Goal: Use online tool/utility: Utilize a website feature to perform a specific function

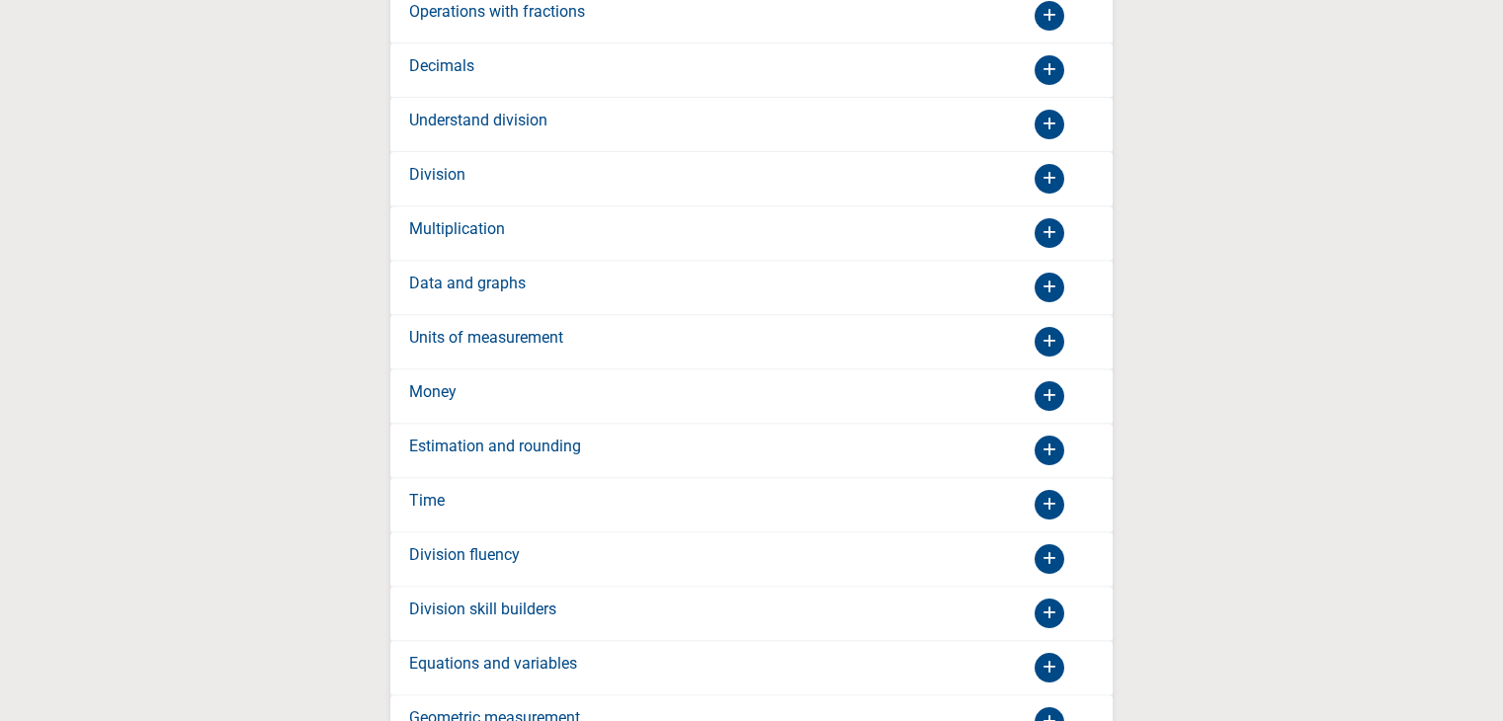
scroll to position [791, 0]
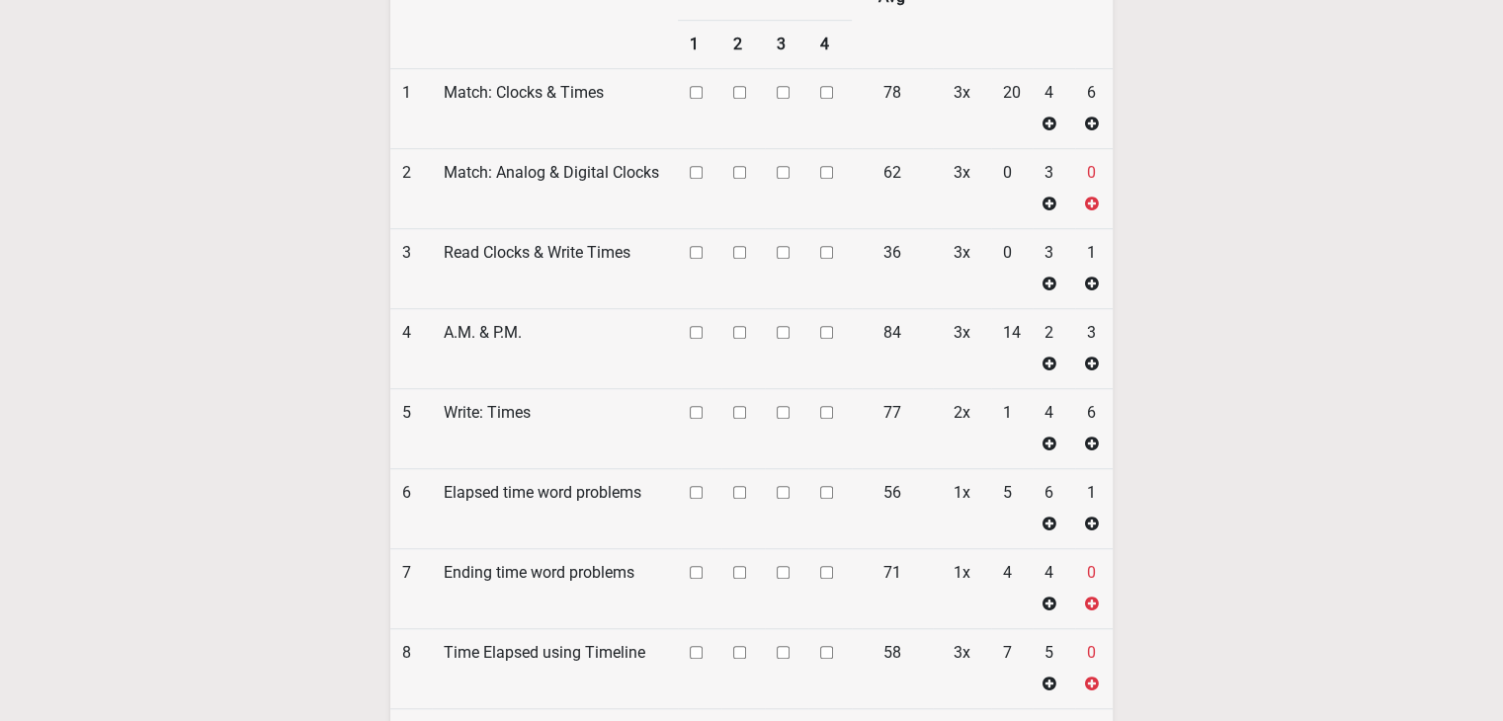
scroll to position [1383, 0]
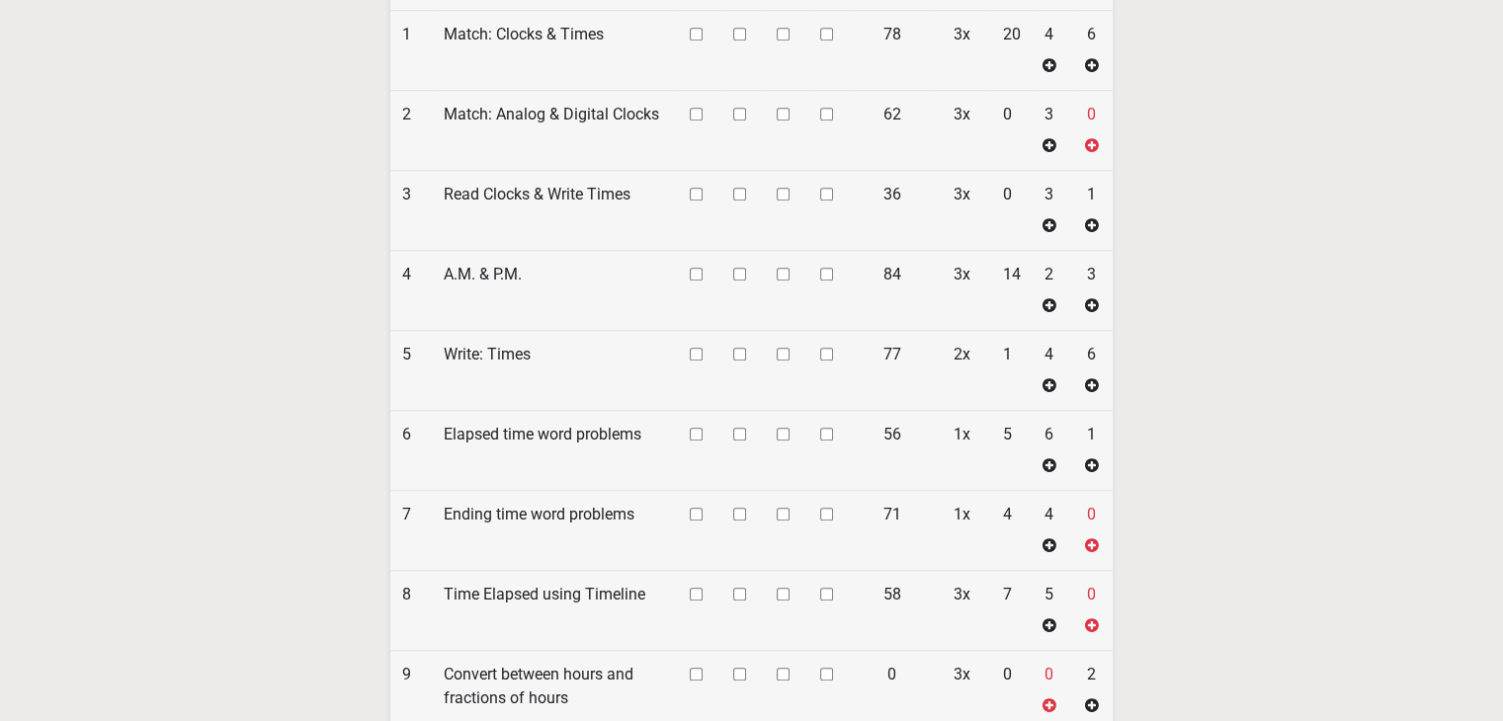
click at [700, 41] on input "checkbox" at bounding box center [696, 34] width 13 height 13
checkbox input "true"
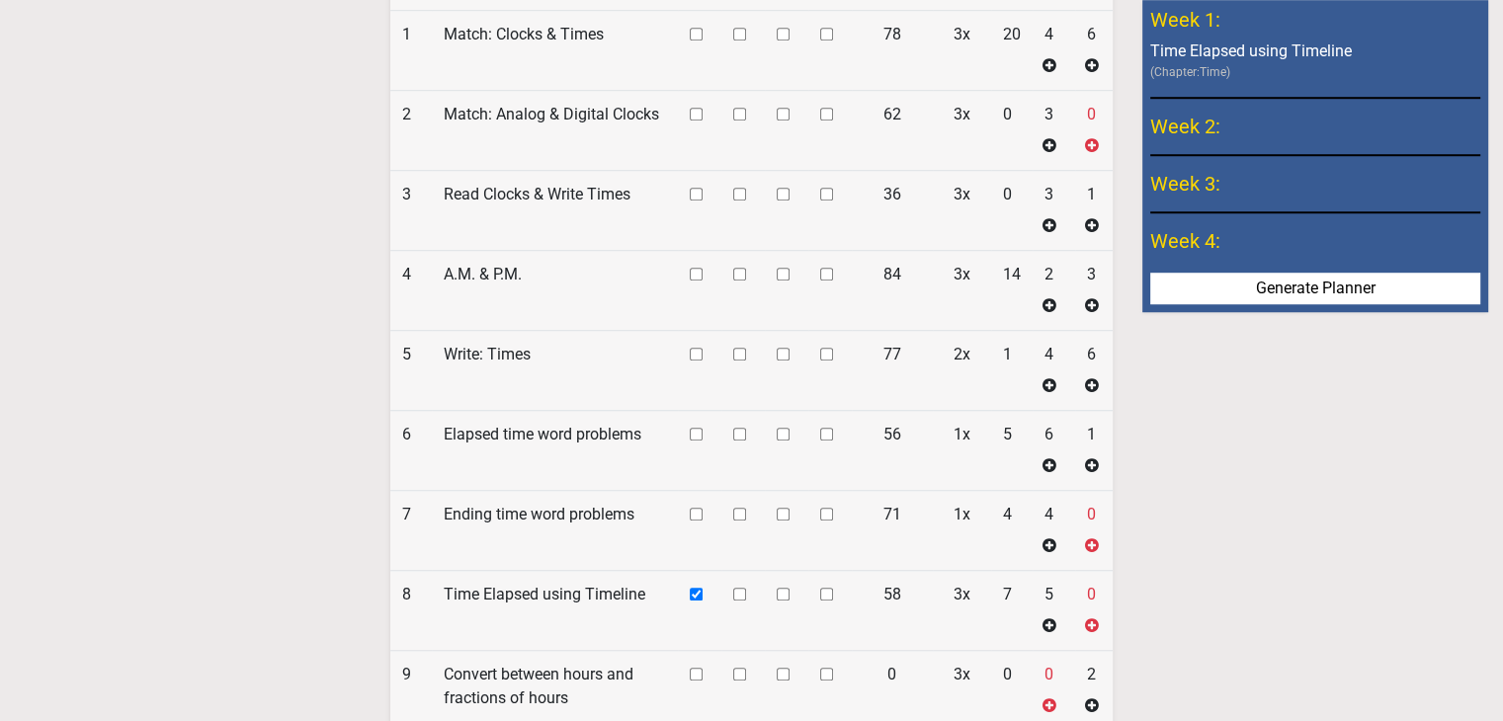
click at [696, 41] on input "checkbox" at bounding box center [696, 34] width 13 height 13
checkbox input "true"
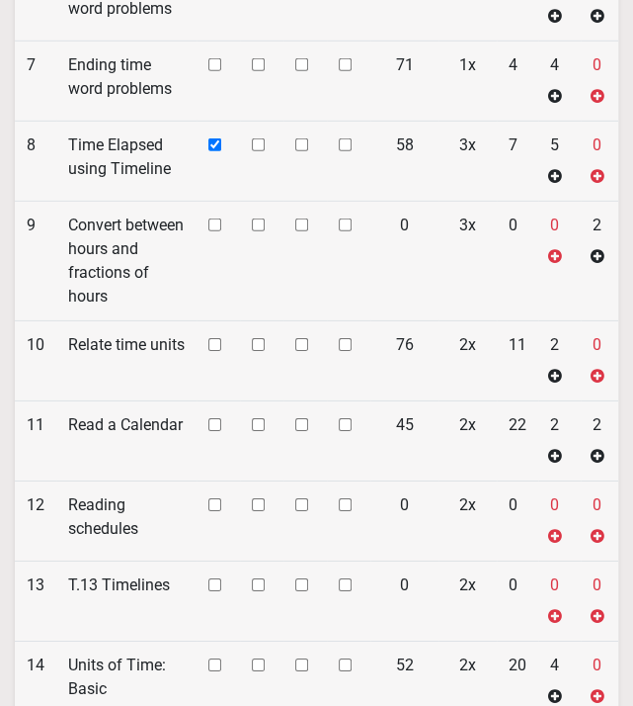
scroll to position [2515, 0]
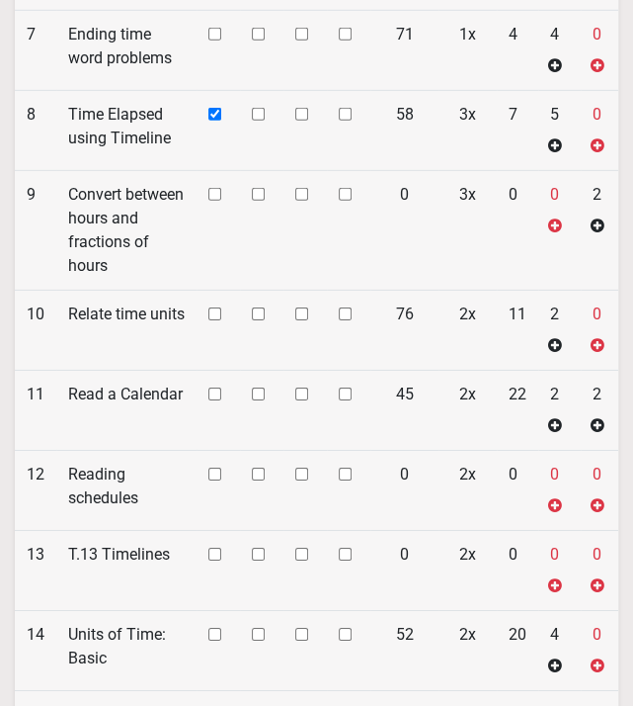
checkbox input "true"
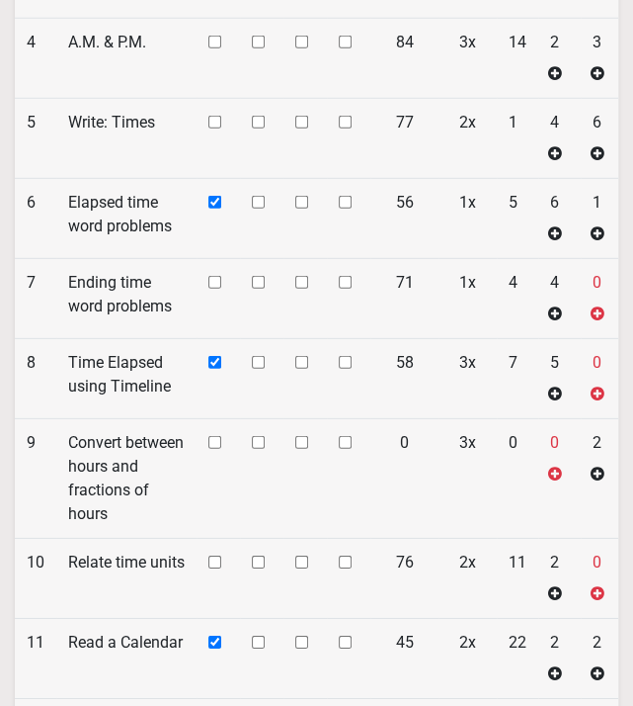
scroll to position [2317, 0]
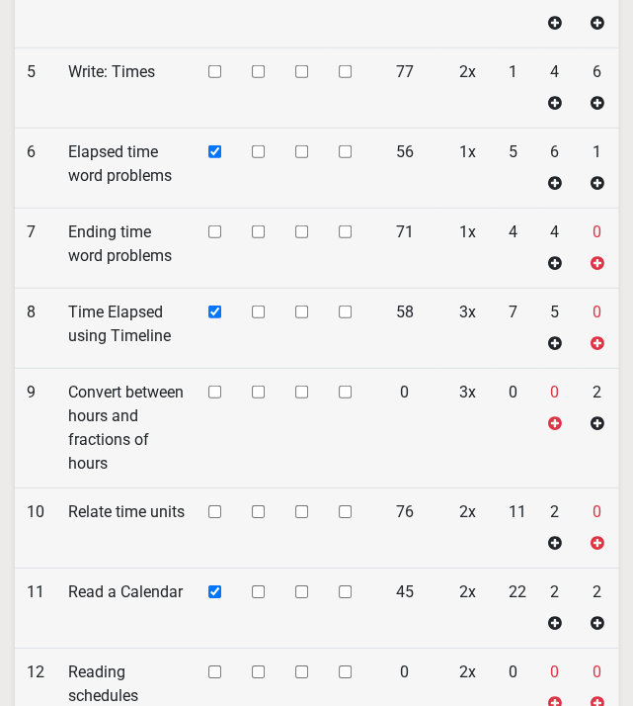
click at [221, 501] on td at bounding box center [218, 527] width 43 height 80
checkbox input "true"
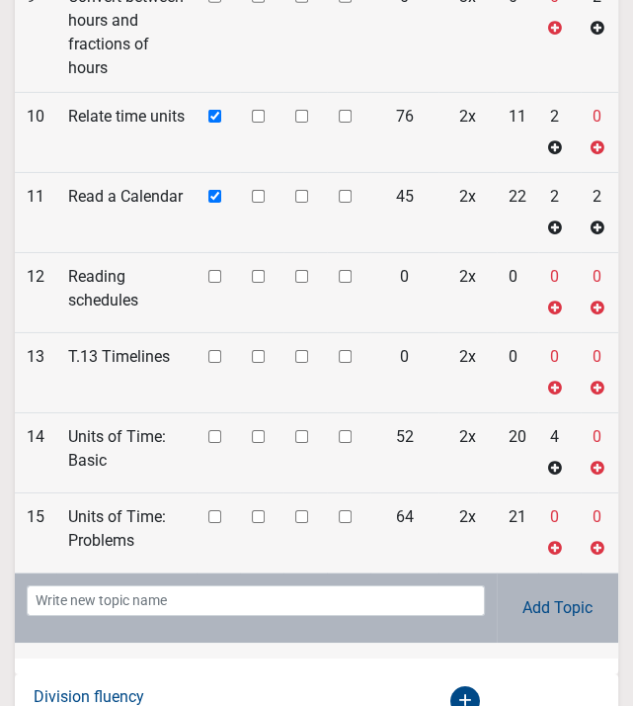
scroll to position [2515, 0]
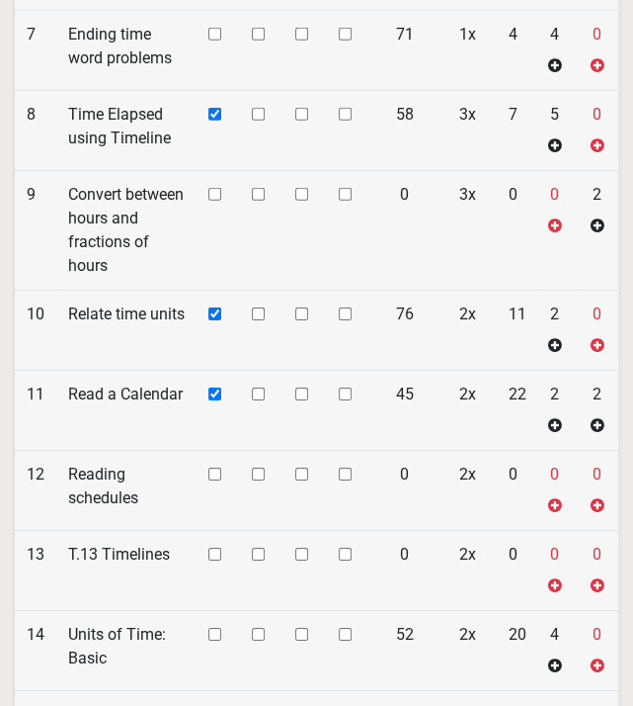
checkbox input "true"
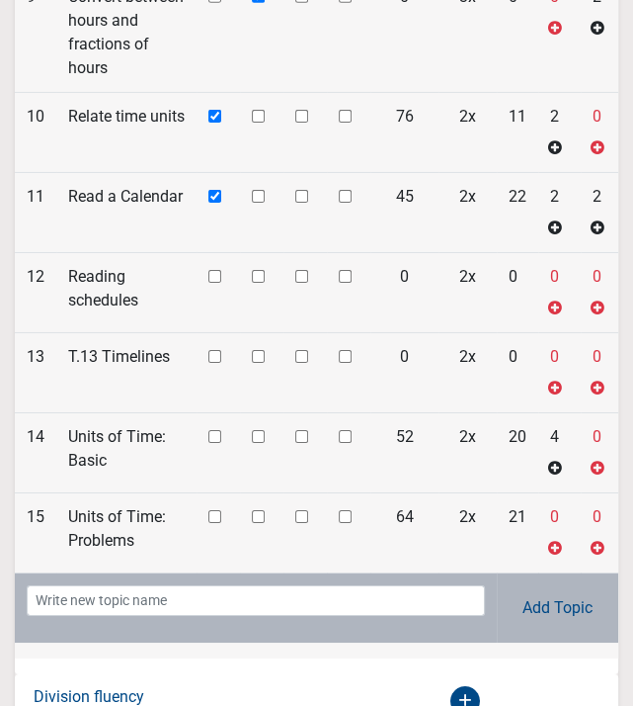
checkbox input "true"
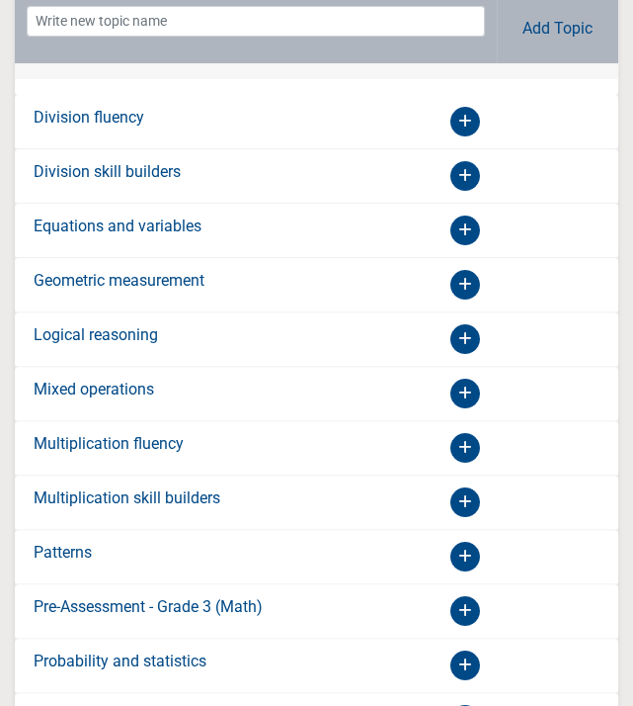
scroll to position [3305, 0]
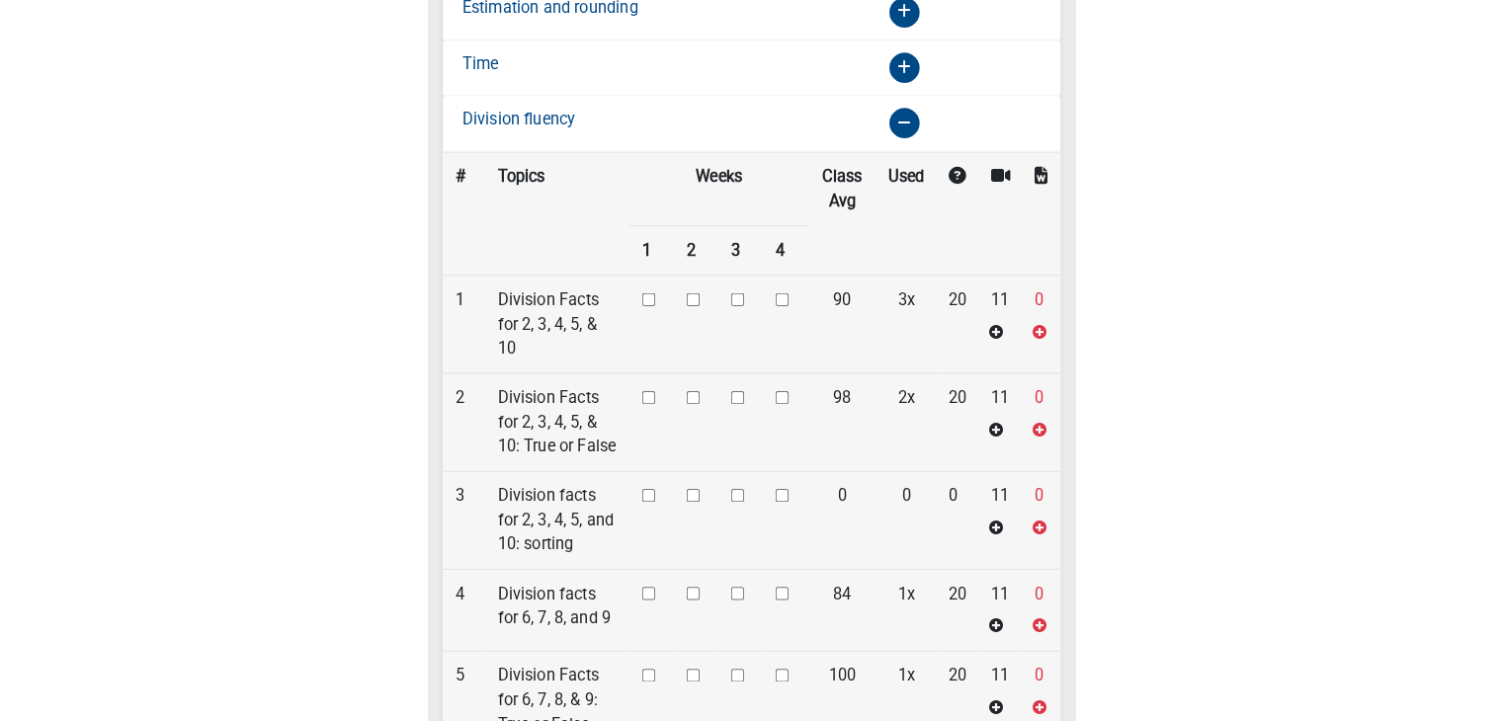
scroll to position [1797, 0]
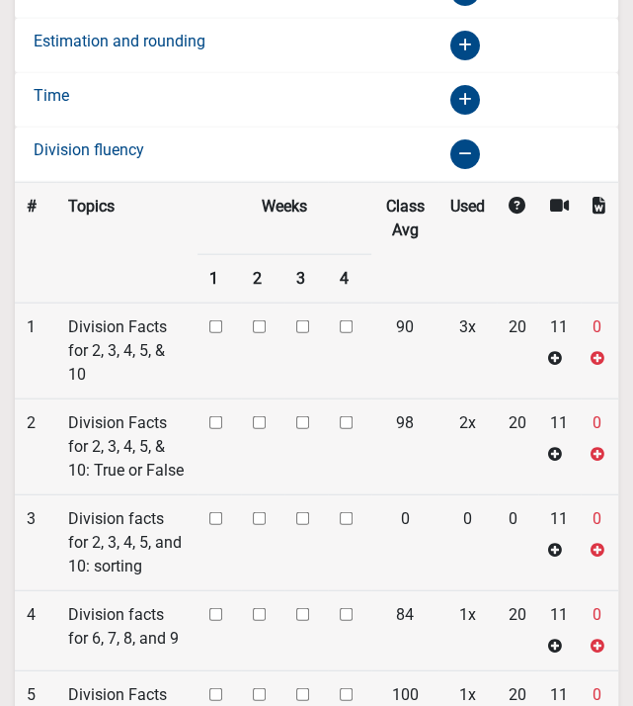
click at [213, 320] on input "checkbox" at bounding box center [215, 326] width 13 height 13
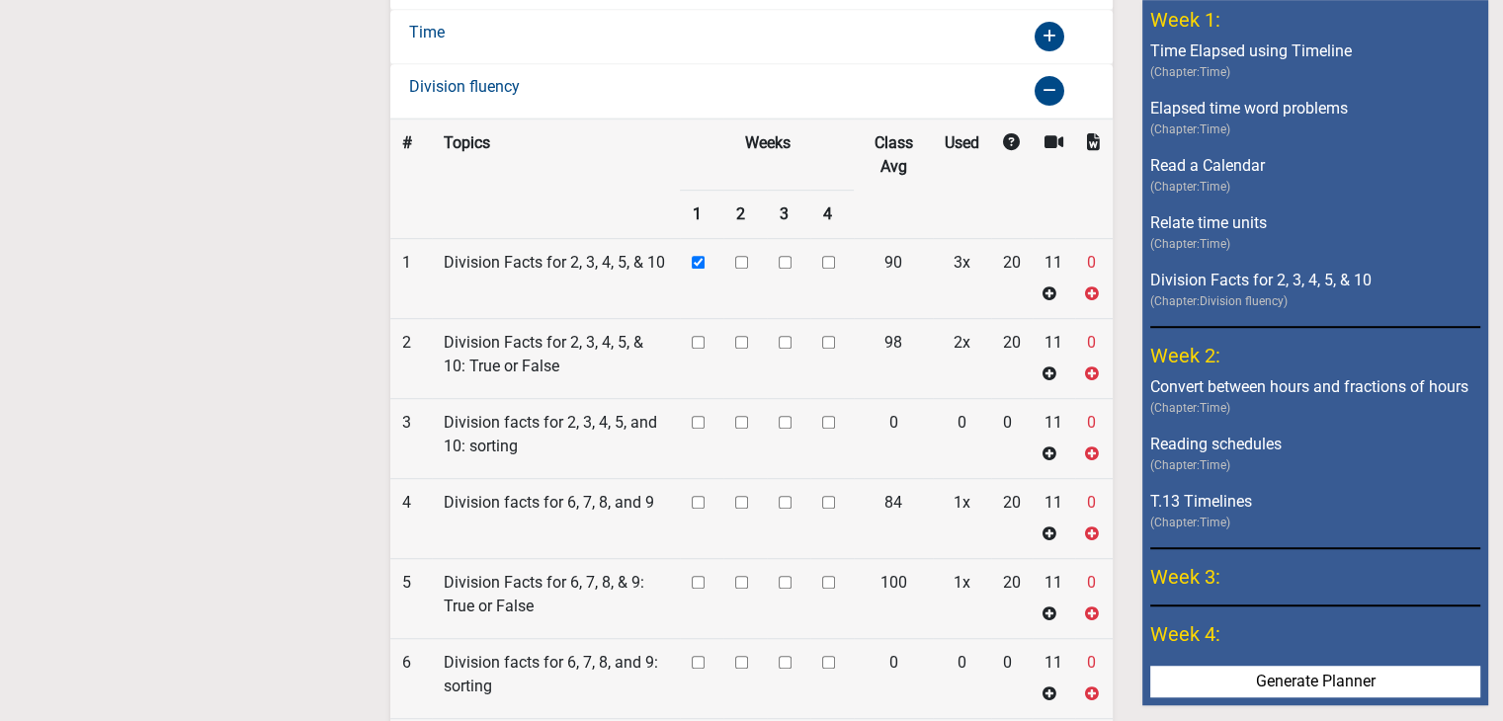
scroll to position [1204, 0]
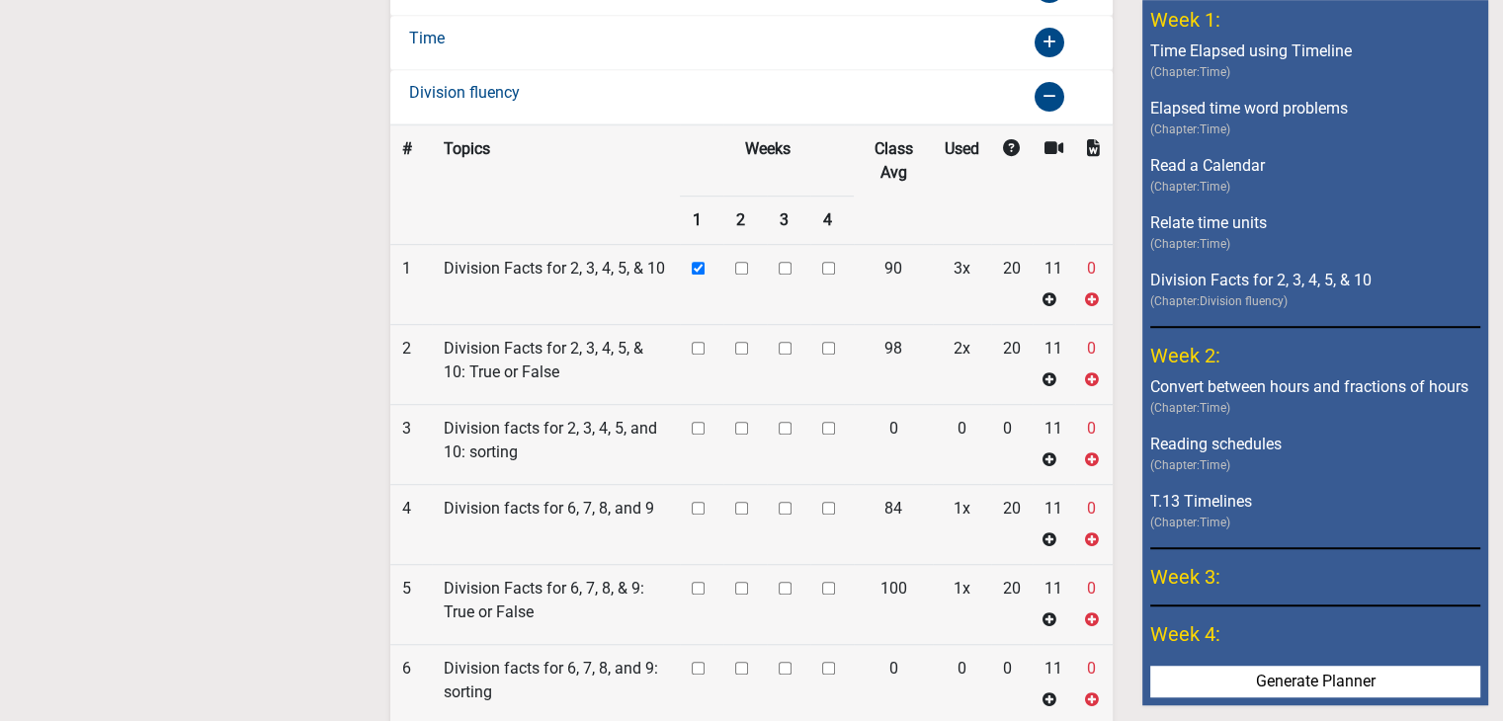
click at [692, 262] on input "checkbox" at bounding box center [698, 268] width 13 height 13
checkbox input "false"
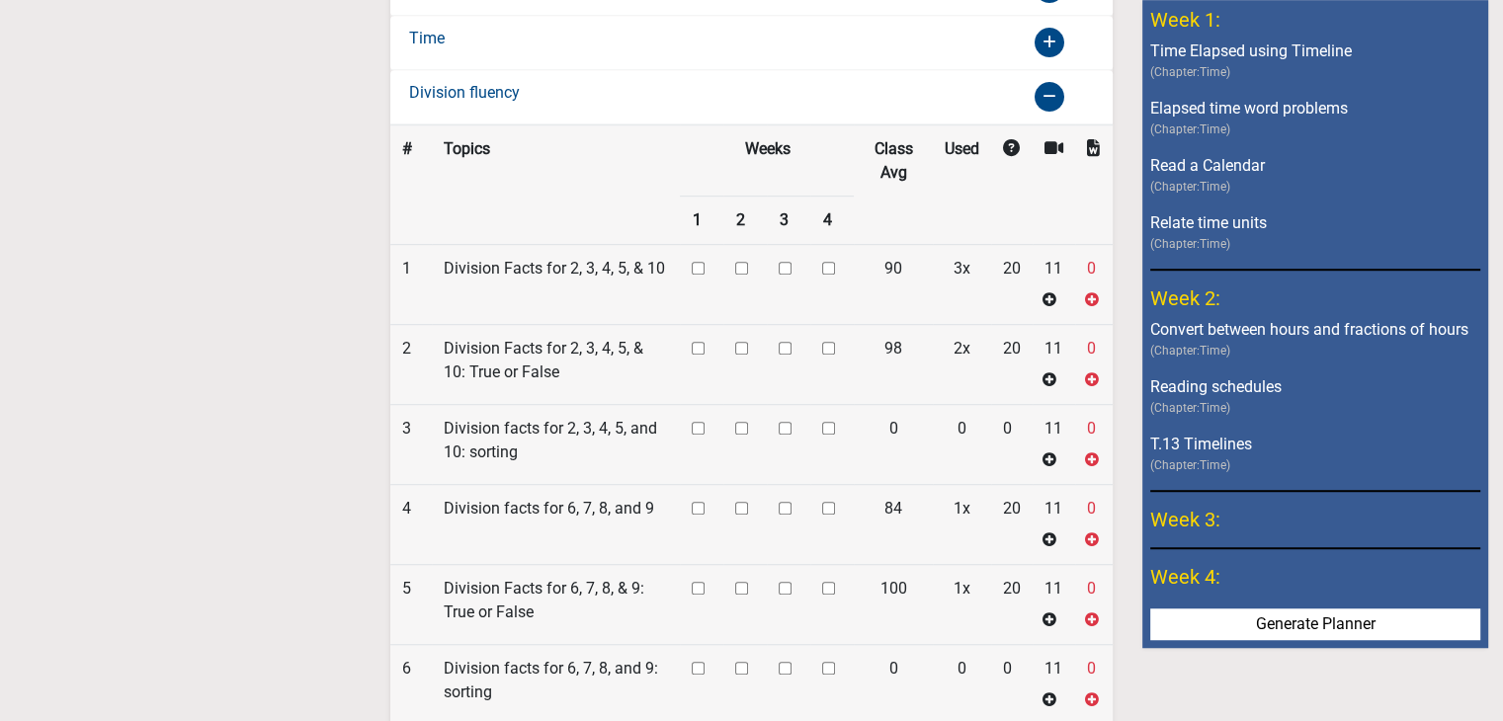
click at [742, 262] on input "checkbox" at bounding box center [741, 268] width 13 height 13
checkbox input "true"
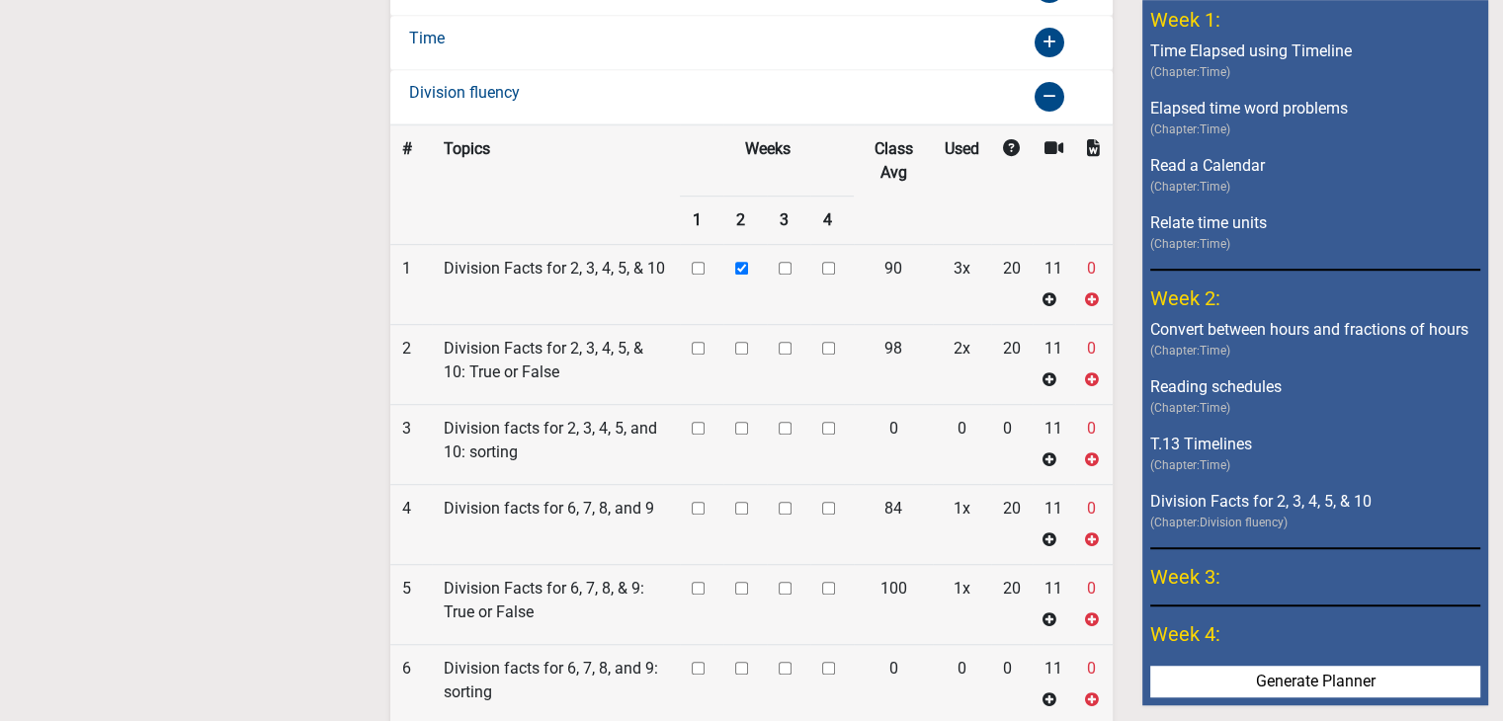
click at [786, 275] on input "checkbox" at bounding box center [785, 268] width 13 height 13
checkbox input "true"
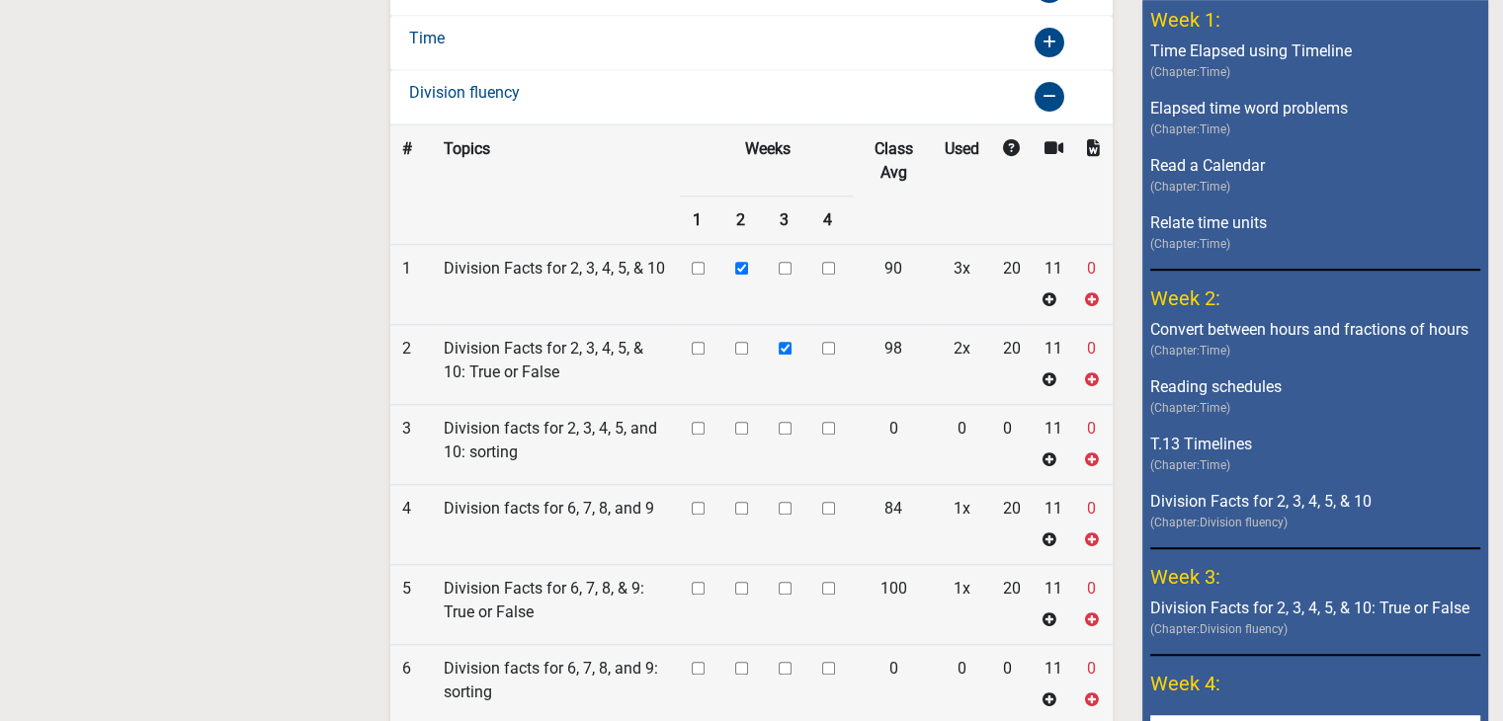
click at [786, 275] on input "checkbox" at bounding box center [785, 268] width 13 height 13
checkbox input "true"
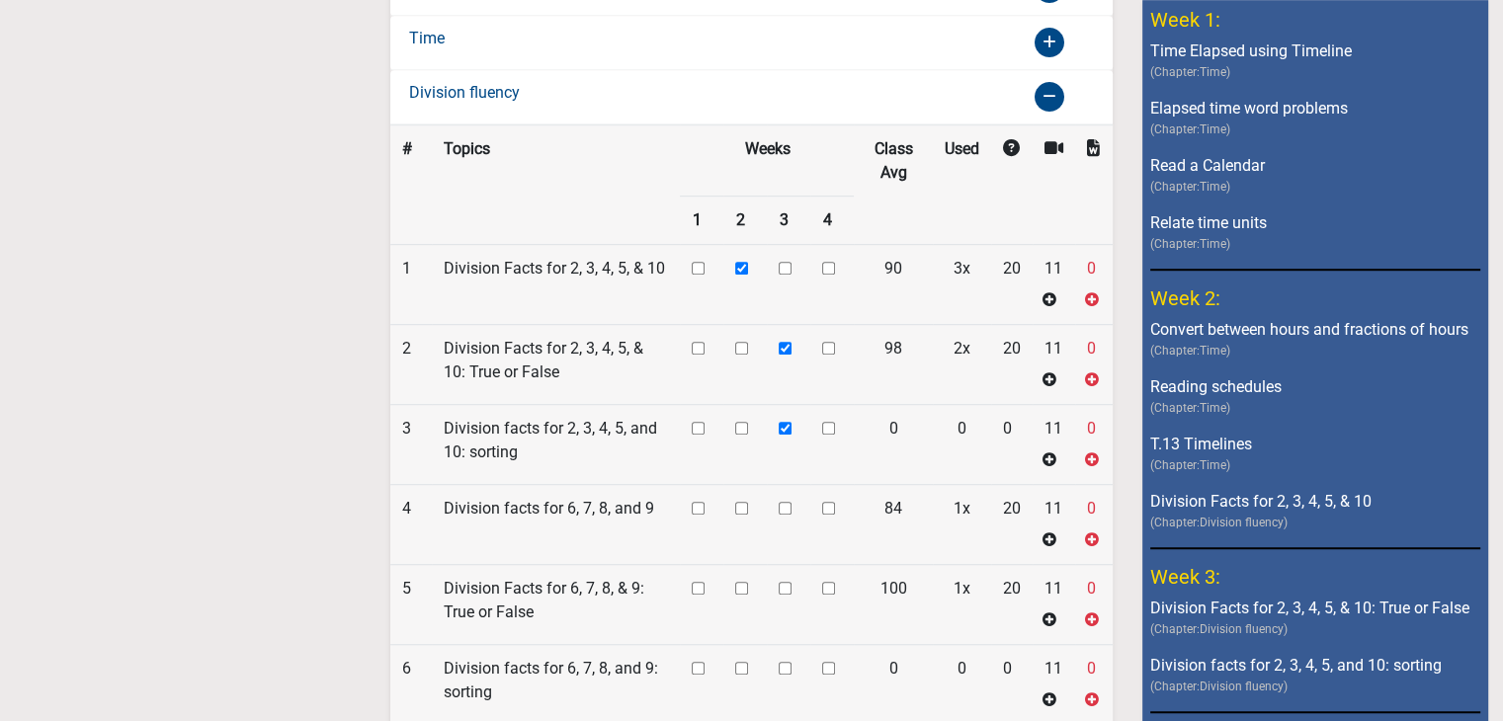
click at [789, 275] on input "checkbox" at bounding box center [785, 268] width 13 height 13
checkbox input "true"
click at [791, 578] on td at bounding box center [788, 605] width 43 height 80
click at [787, 275] on input "checkbox" at bounding box center [785, 268] width 13 height 13
checkbox input "true"
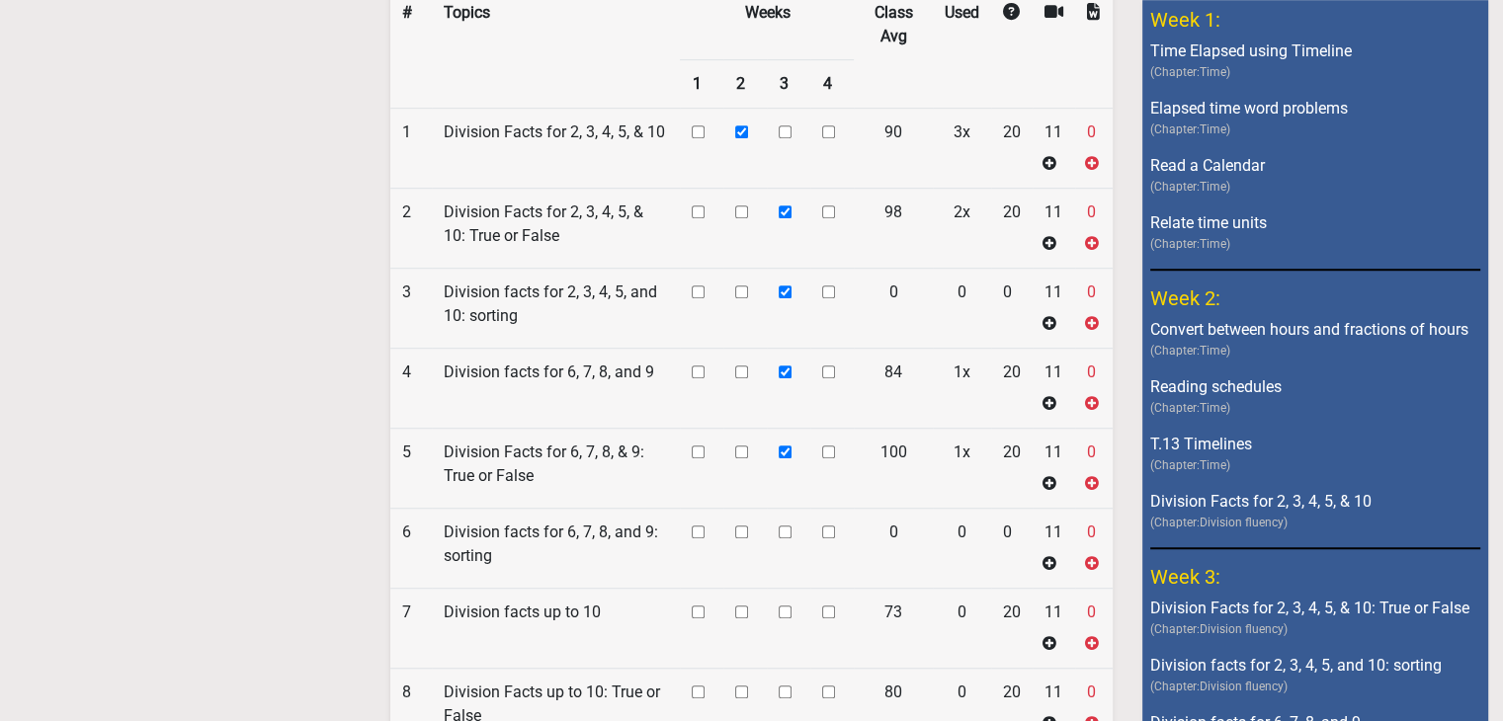
scroll to position [1401, 0]
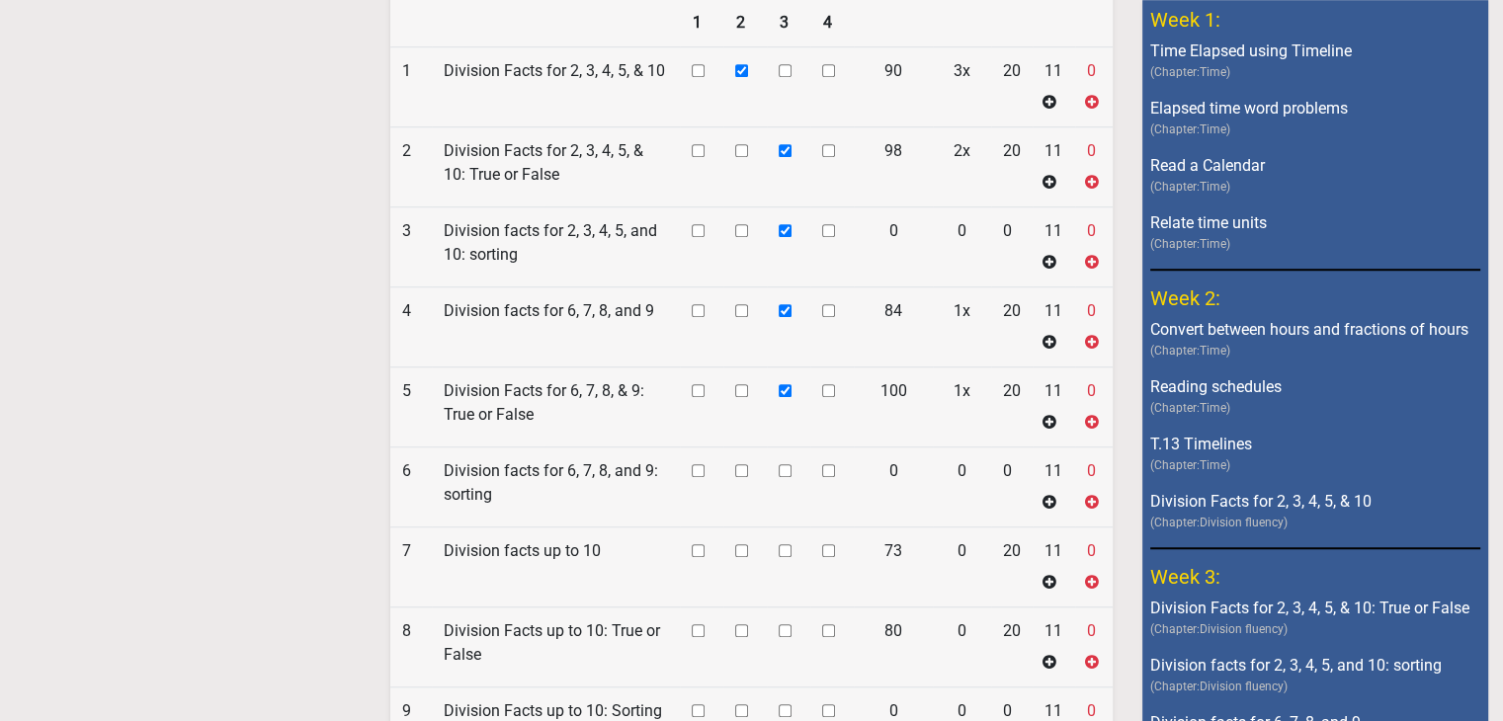
click at [828, 77] on input "checkbox" at bounding box center [828, 70] width 13 height 13
checkbox input "true"
click at [831, 77] on input "checkbox" at bounding box center [828, 70] width 13 height 13
checkbox input "true"
click at [788, 77] on input "checkbox" at bounding box center [785, 70] width 13 height 13
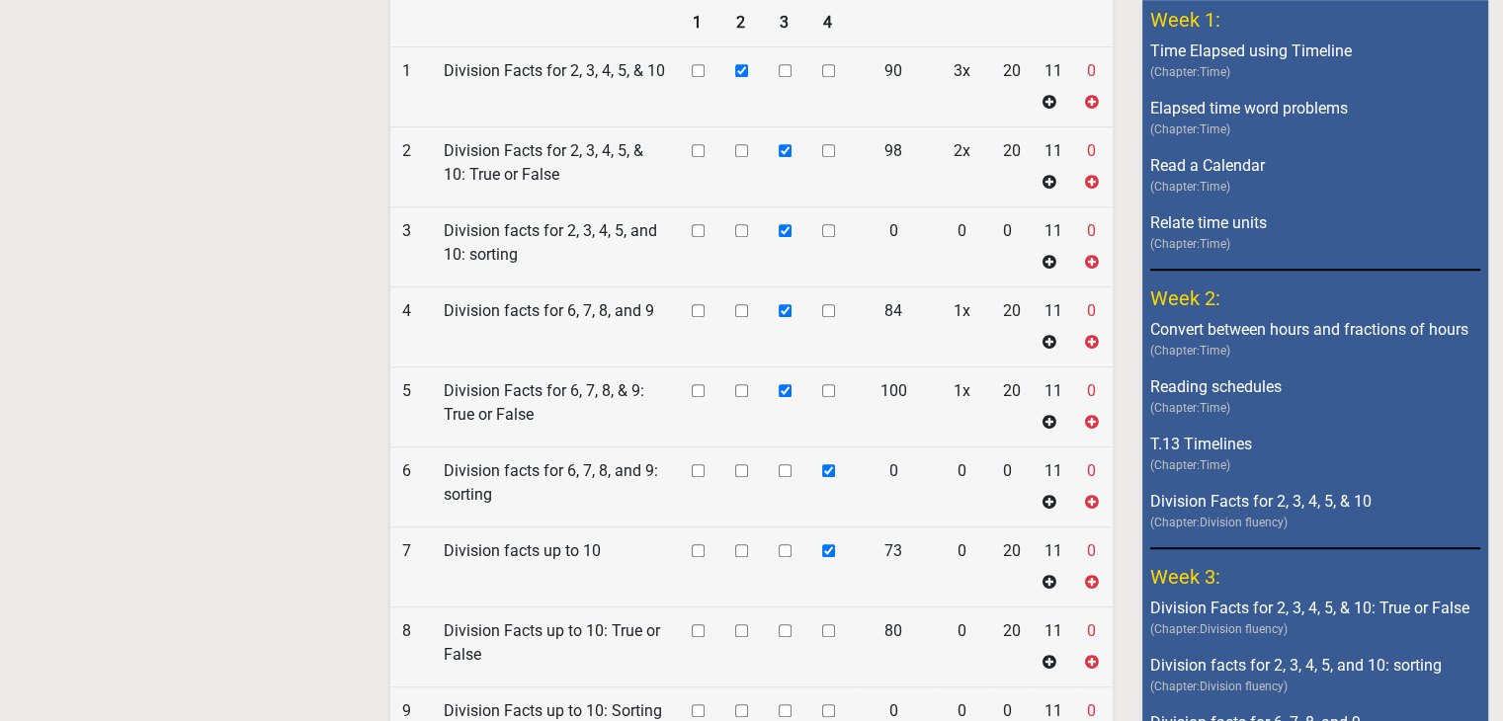
checkbox input "true"
click at [824, 77] on input "checkbox" at bounding box center [828, 70] width 13 height 13
checkbox input "false"
click at [824, 77] on input "checkbox" at bounding box center [828, 70] width 13 height 13
checkbox input "true"
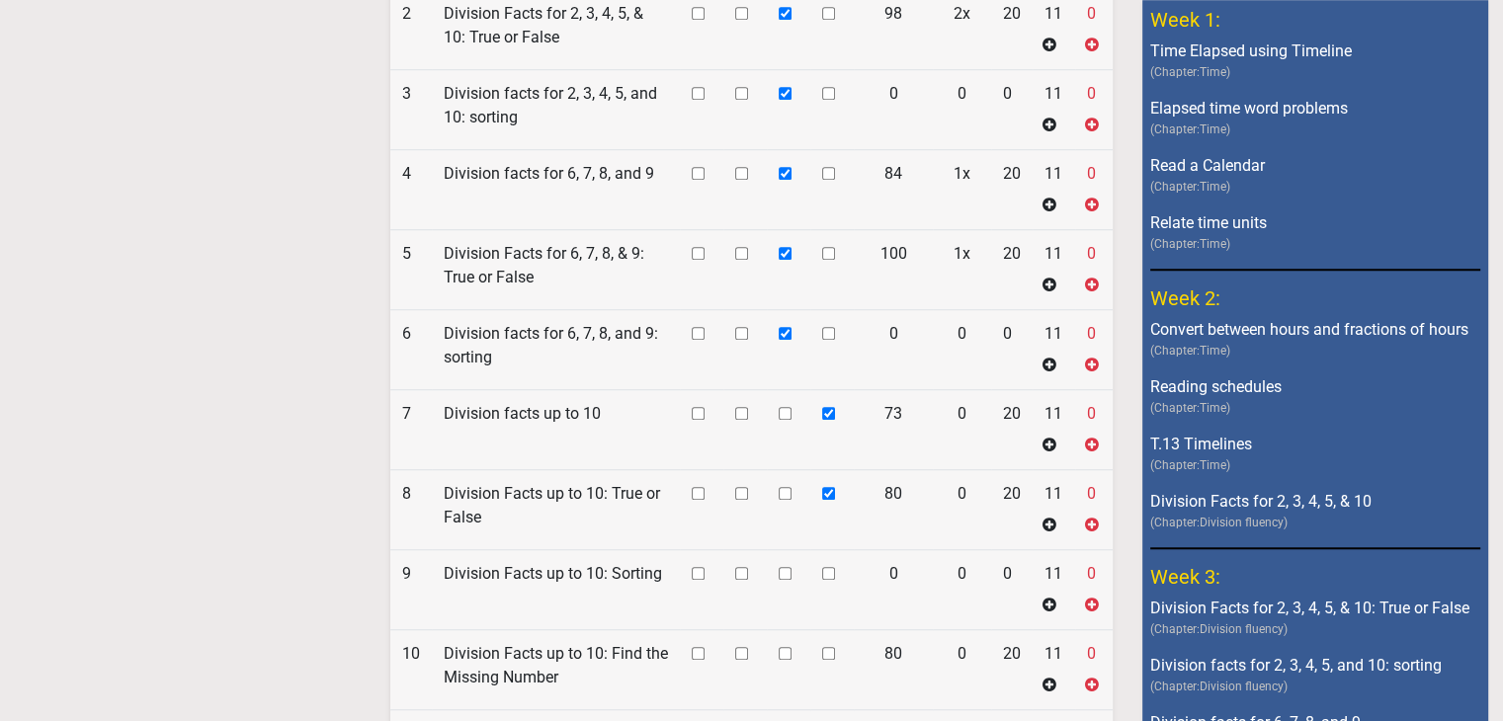
scroll to position [1599, 0]
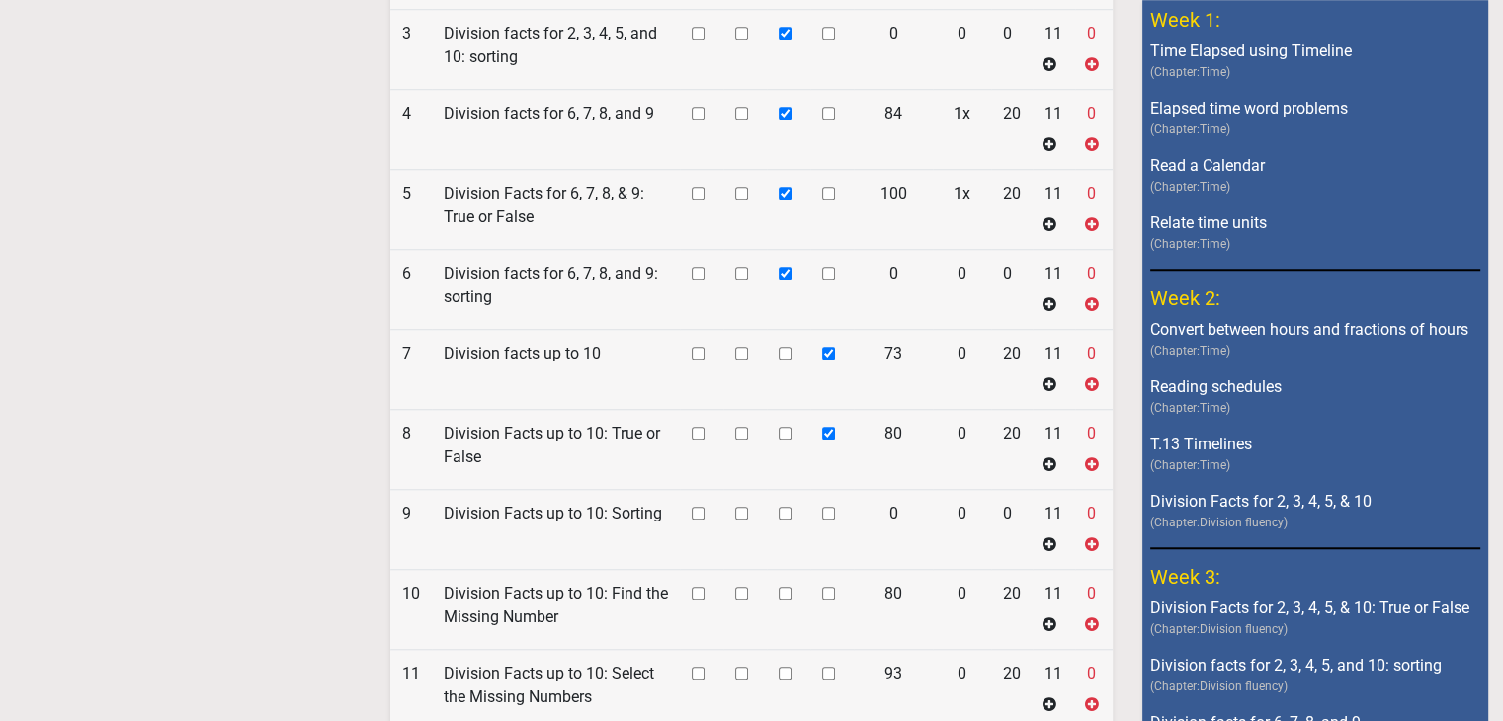
checkbox input "true"
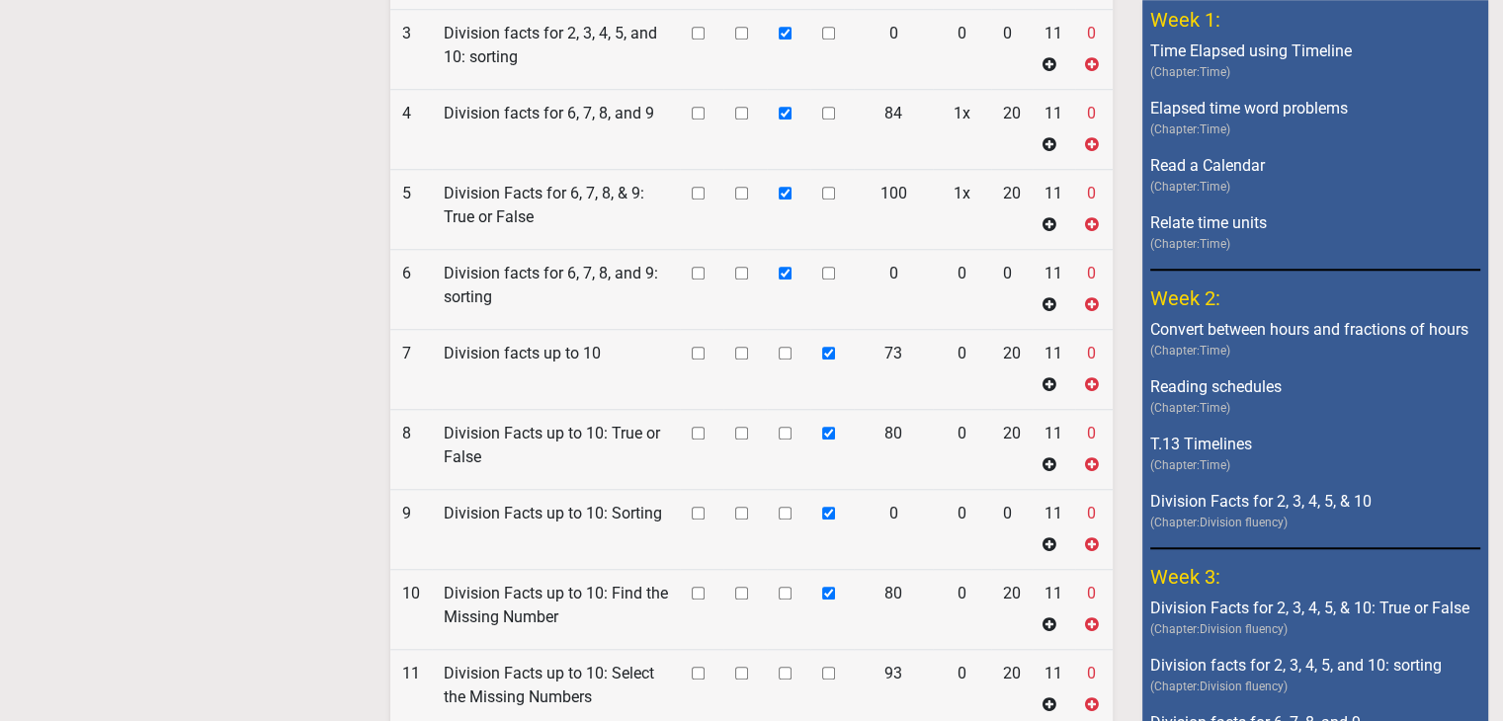
checkbox input "true"
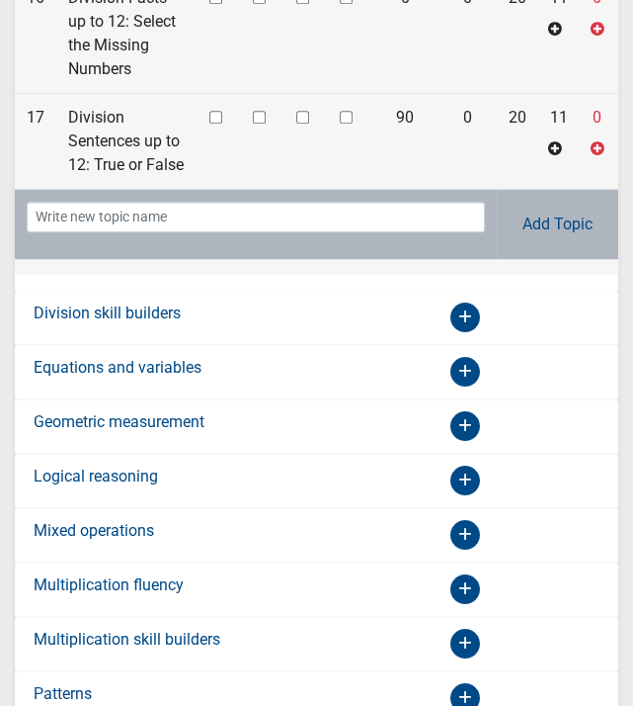
scroll to position [3575, 0]
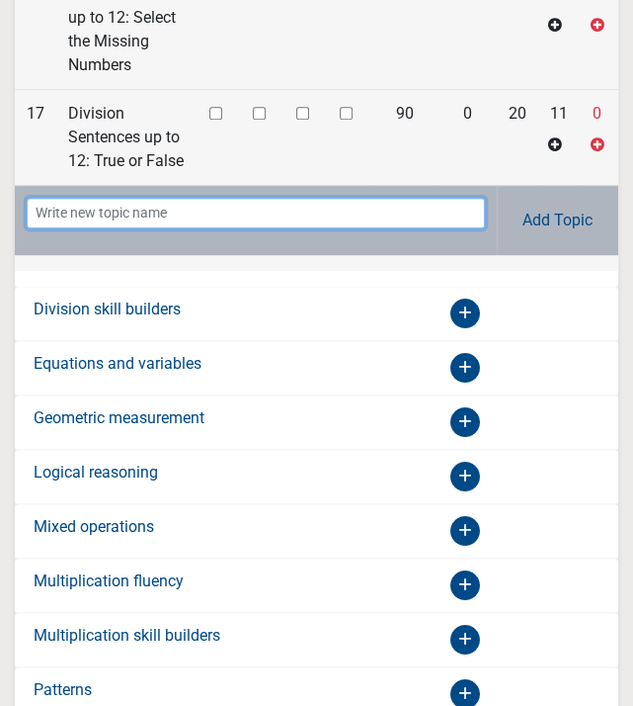
click at [322, 198] on input "text" at bounding box center [256, 213] width 459 height 31
type input "Fun [DATE]"
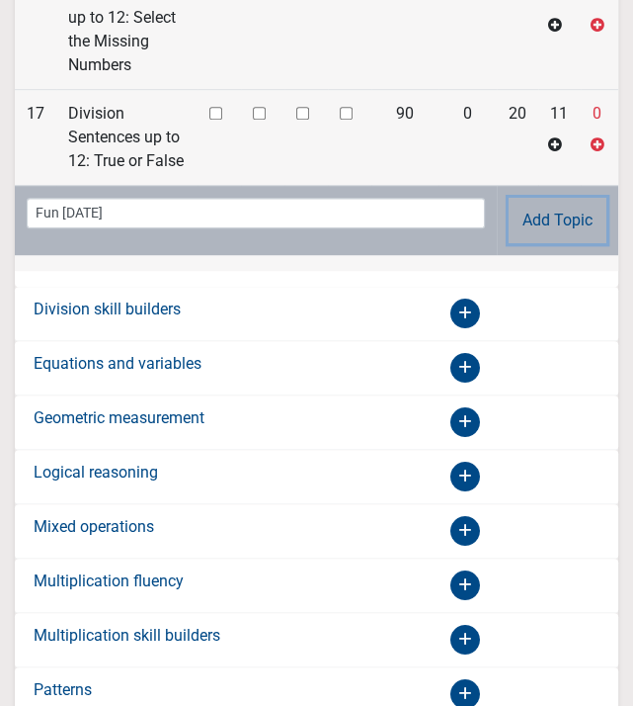
click at [567, 198] on button "Add Topic" at bounding box center [558, 220] width 98 height 45
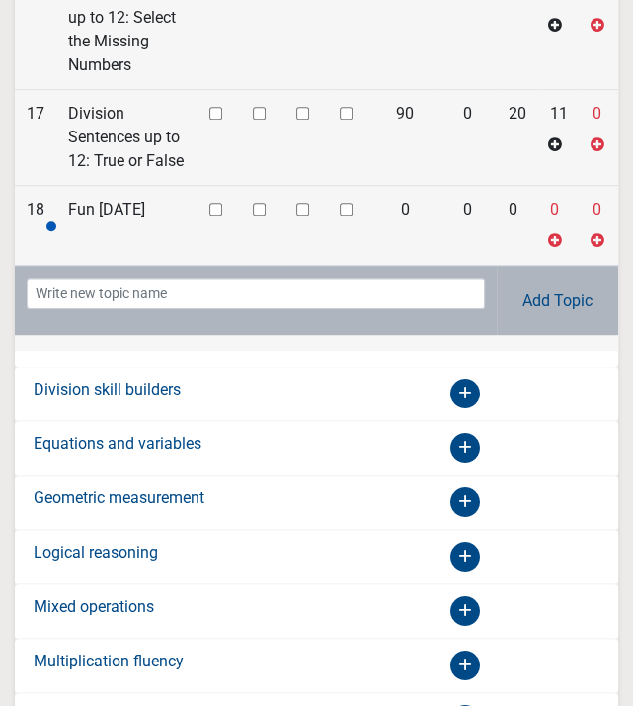
checkbox input "true"
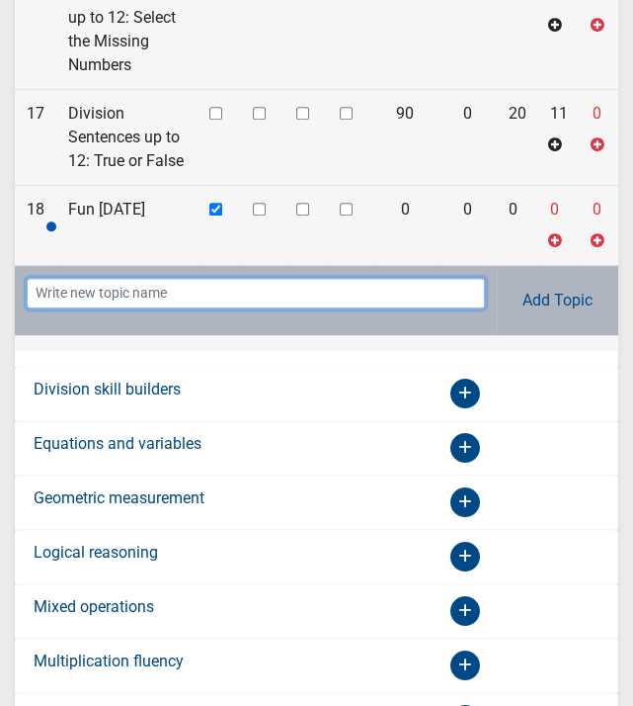
click at [213, 278] on input "text" at bounding box center [256, 293] width 459 height 31
type input "Tables"
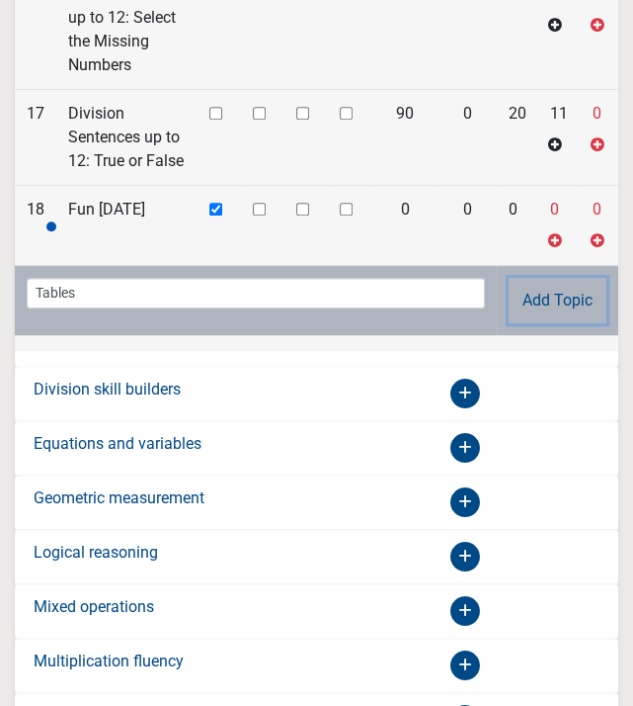
click at [558, 278] on button "Add Topic" at bounding box center [558, 300] width 98 height 45
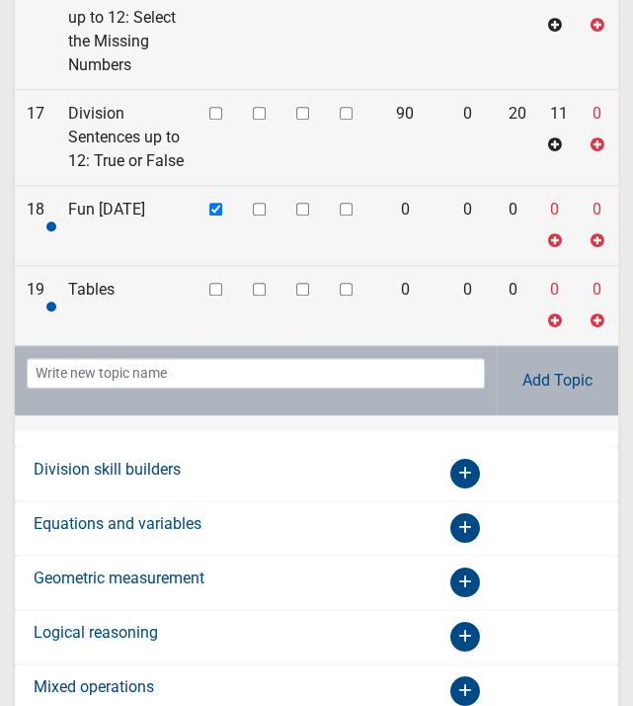
checkbox input "false"
checkbox input "true"
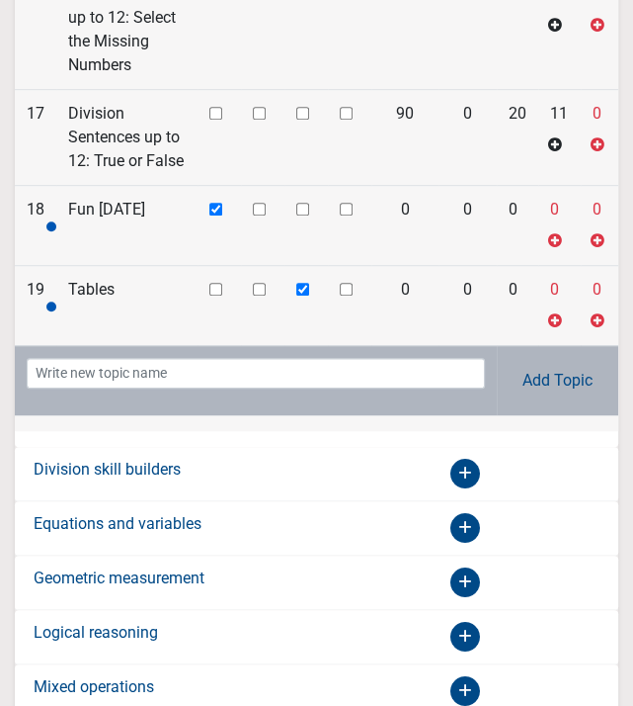
checkbox input "true"
checkbox input "false"
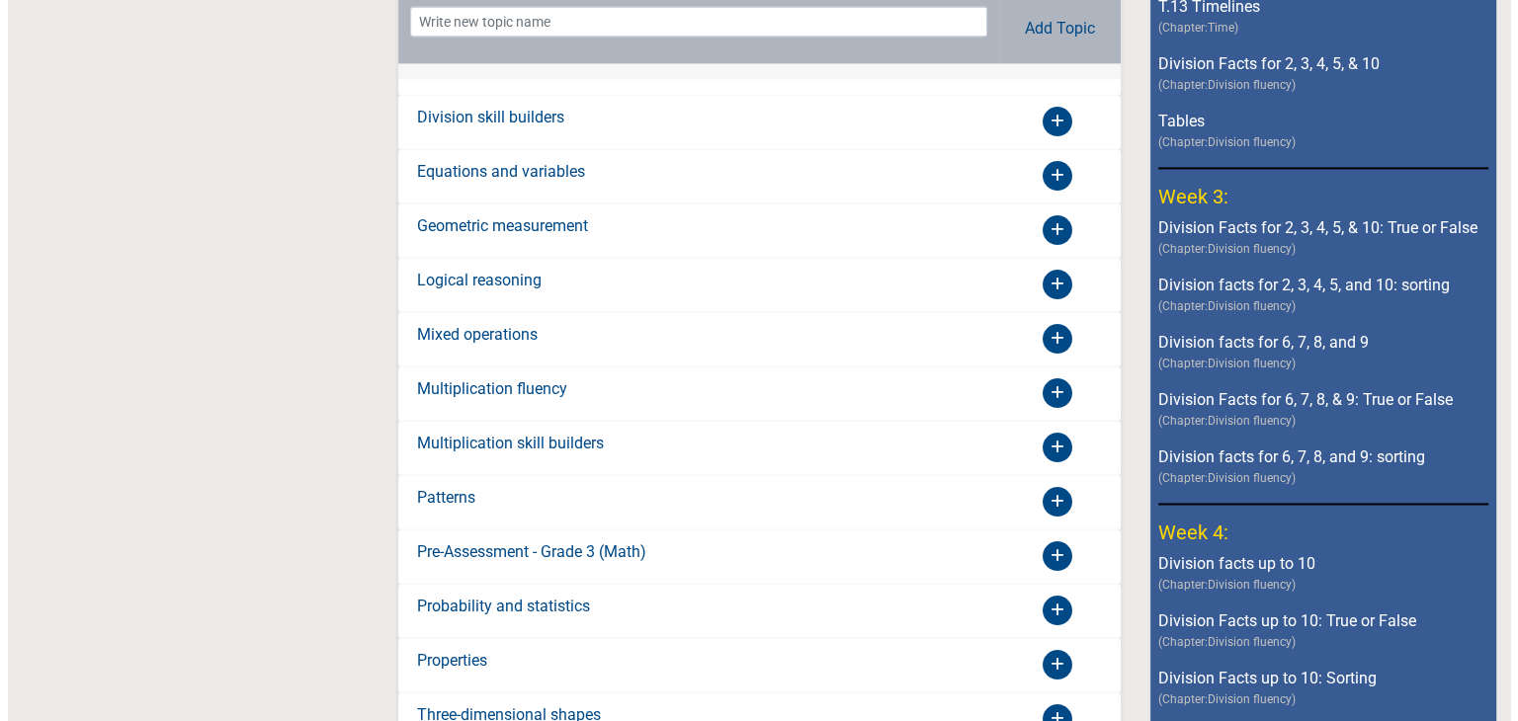
scroll to position [3173, 0]
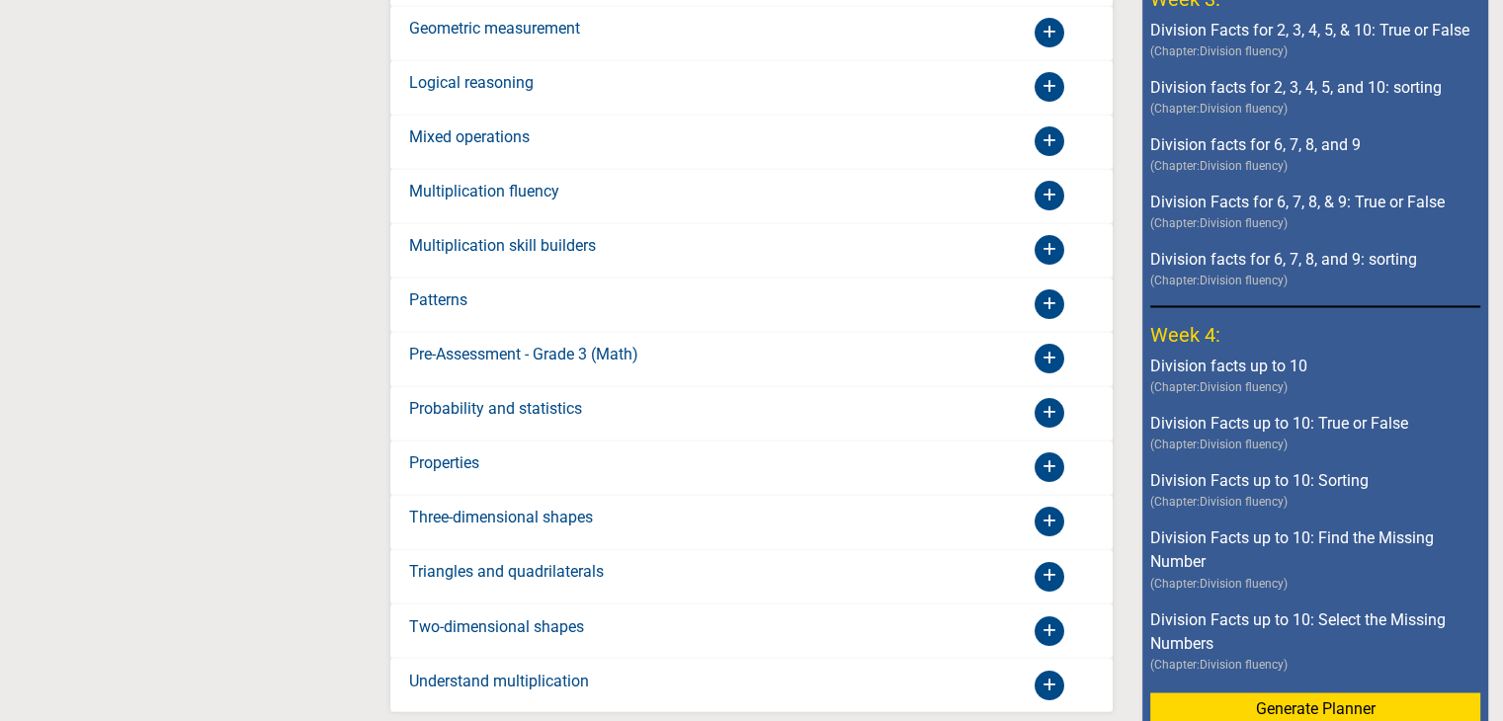
click at [1384, 692] on button "Generate Planner" at bounding box center [1315, 708] width 330 height 32
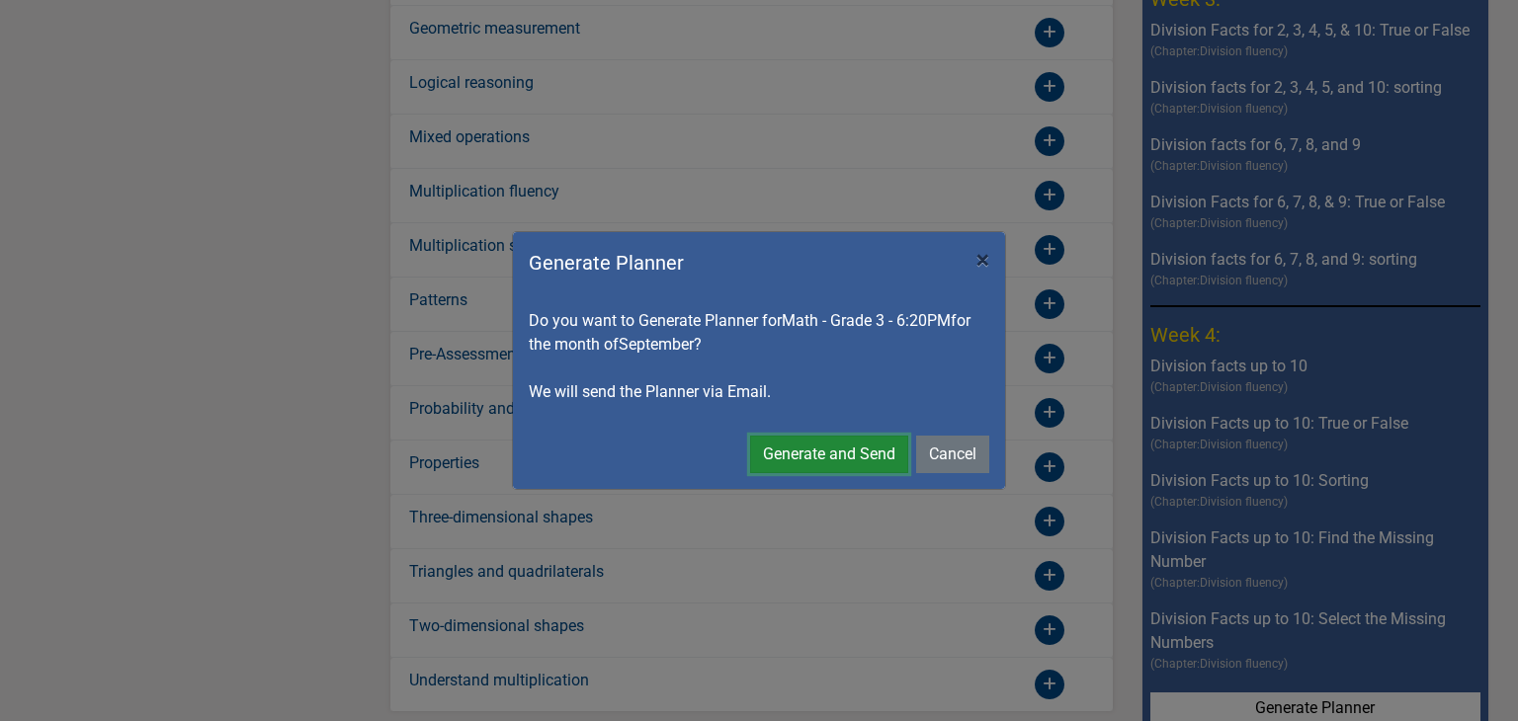
click at [833, 460] on button "Generate and Send" at bounding box center [829, 455] width 158 height 38
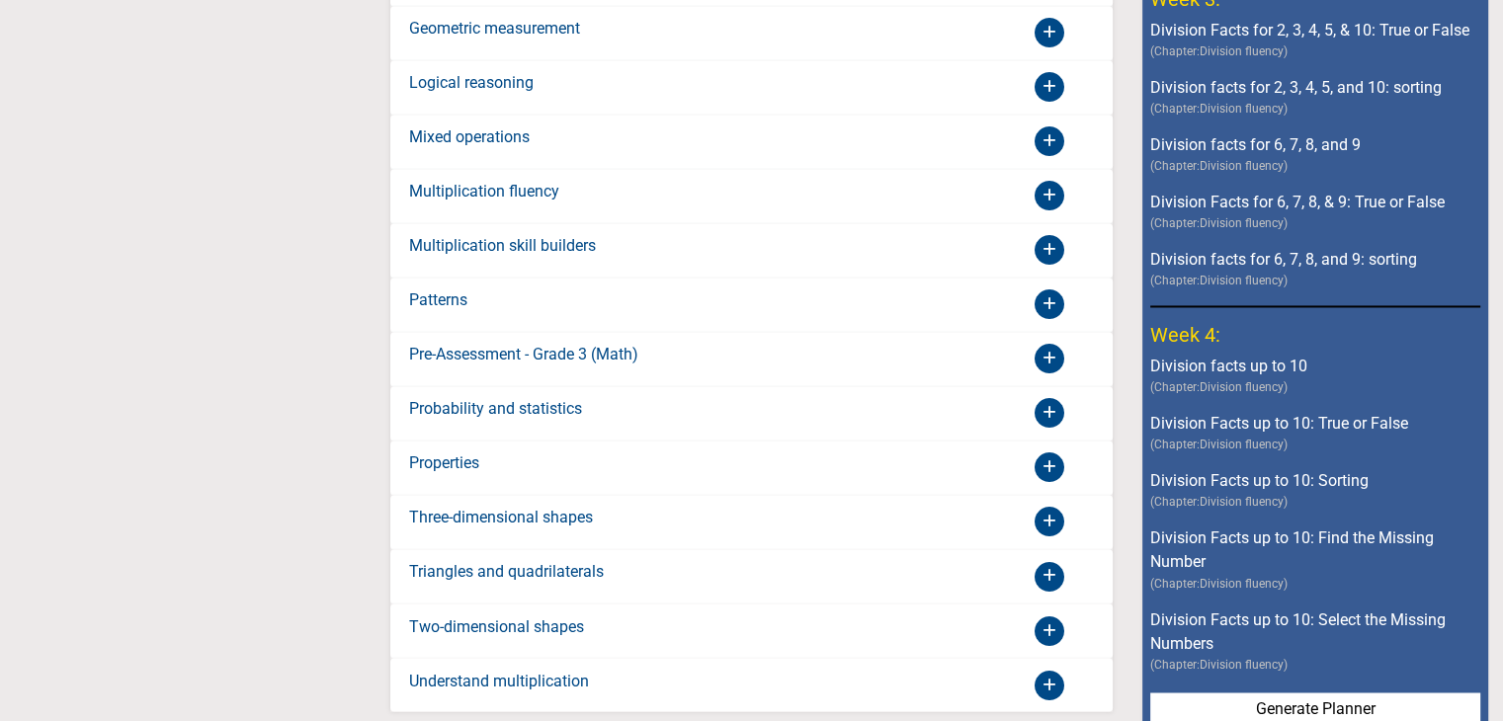
click at [1150, 692] on button "Generate Planner" at bounding box center [1315, 708] width 330 height 32
